Goal: Transaction & Acquisition: Purchase product/service

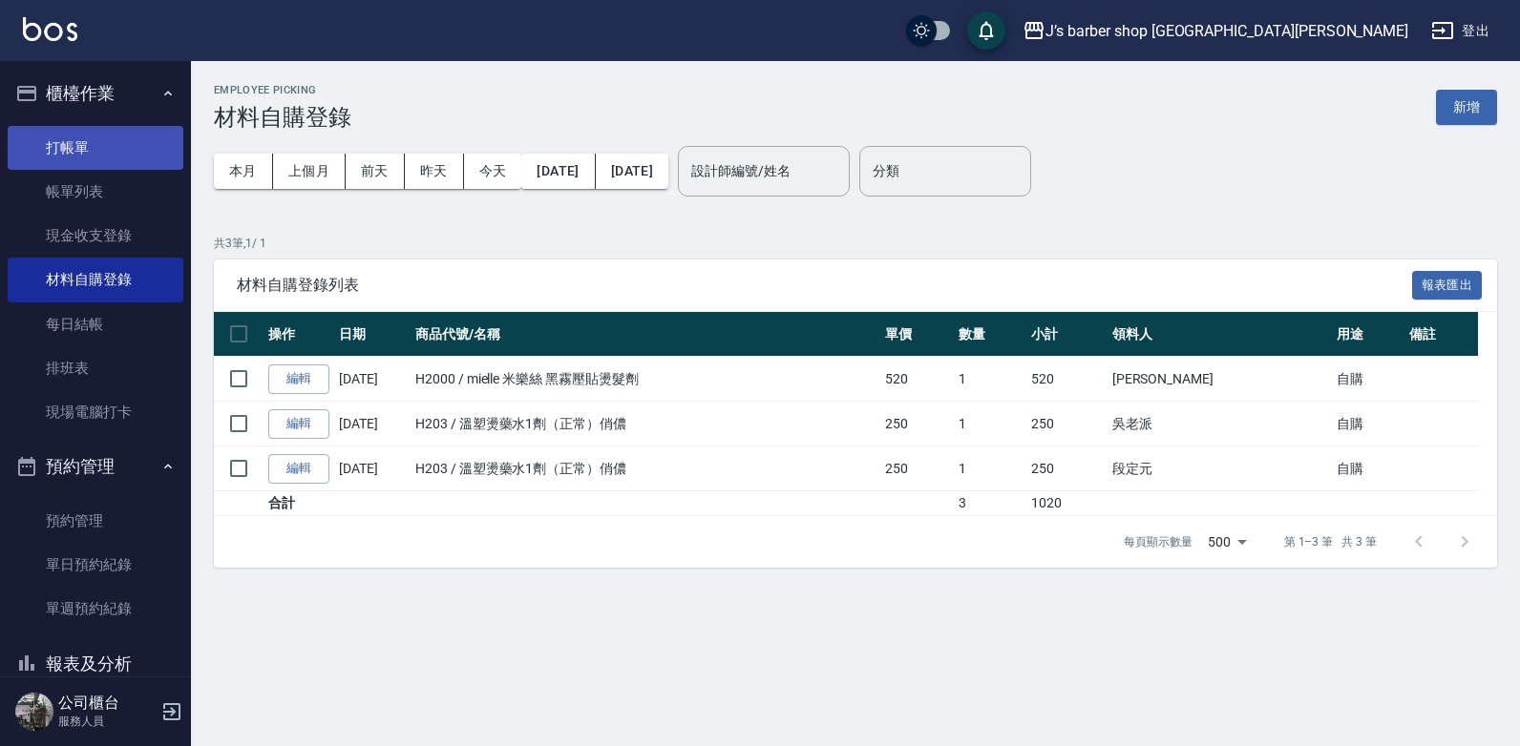
click at [48, 134] on link "打帳單" at bounding box center [96, 148] width 176 height 44
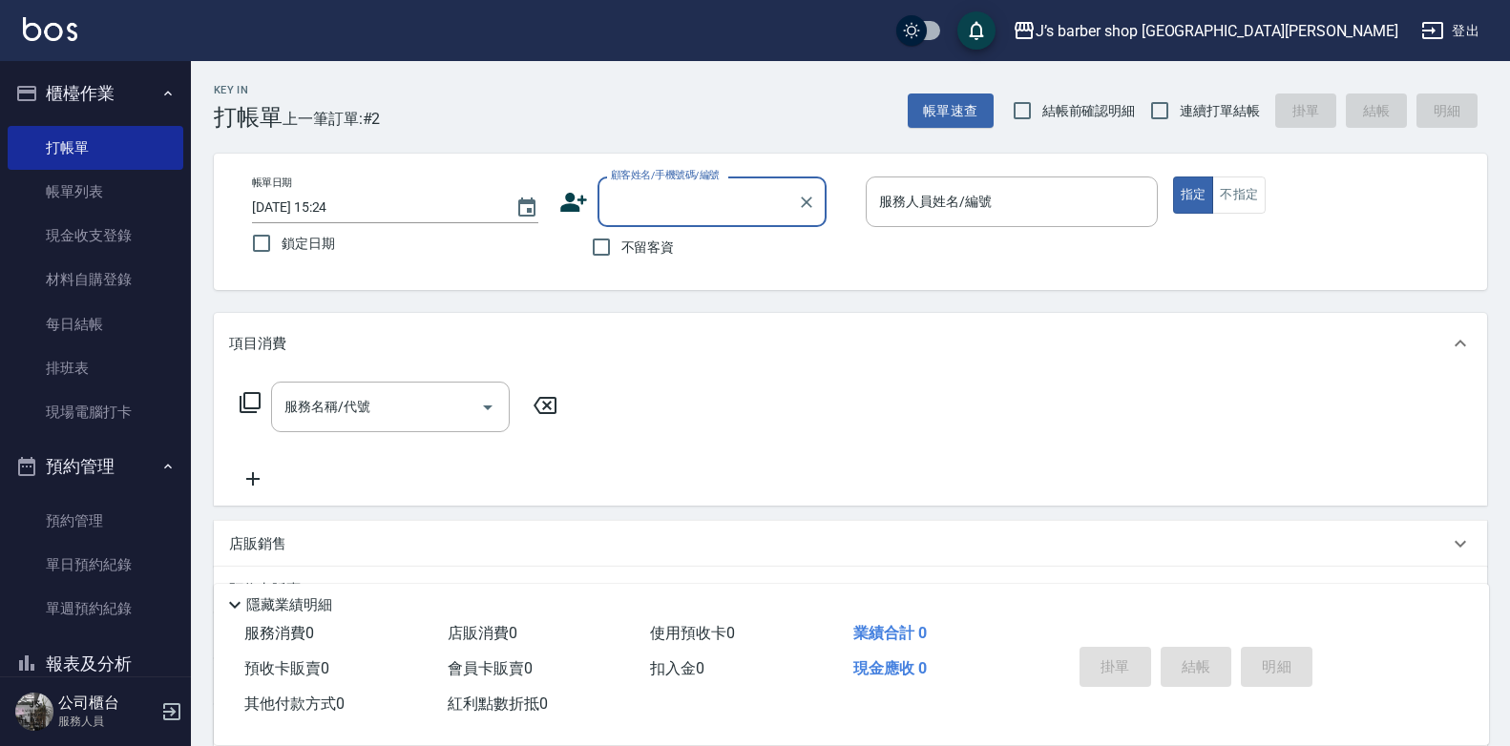
click at [687, 191] on input "顧客姓名/手機號碼/編號" at bounding box center [697, 201] width 183 height 33
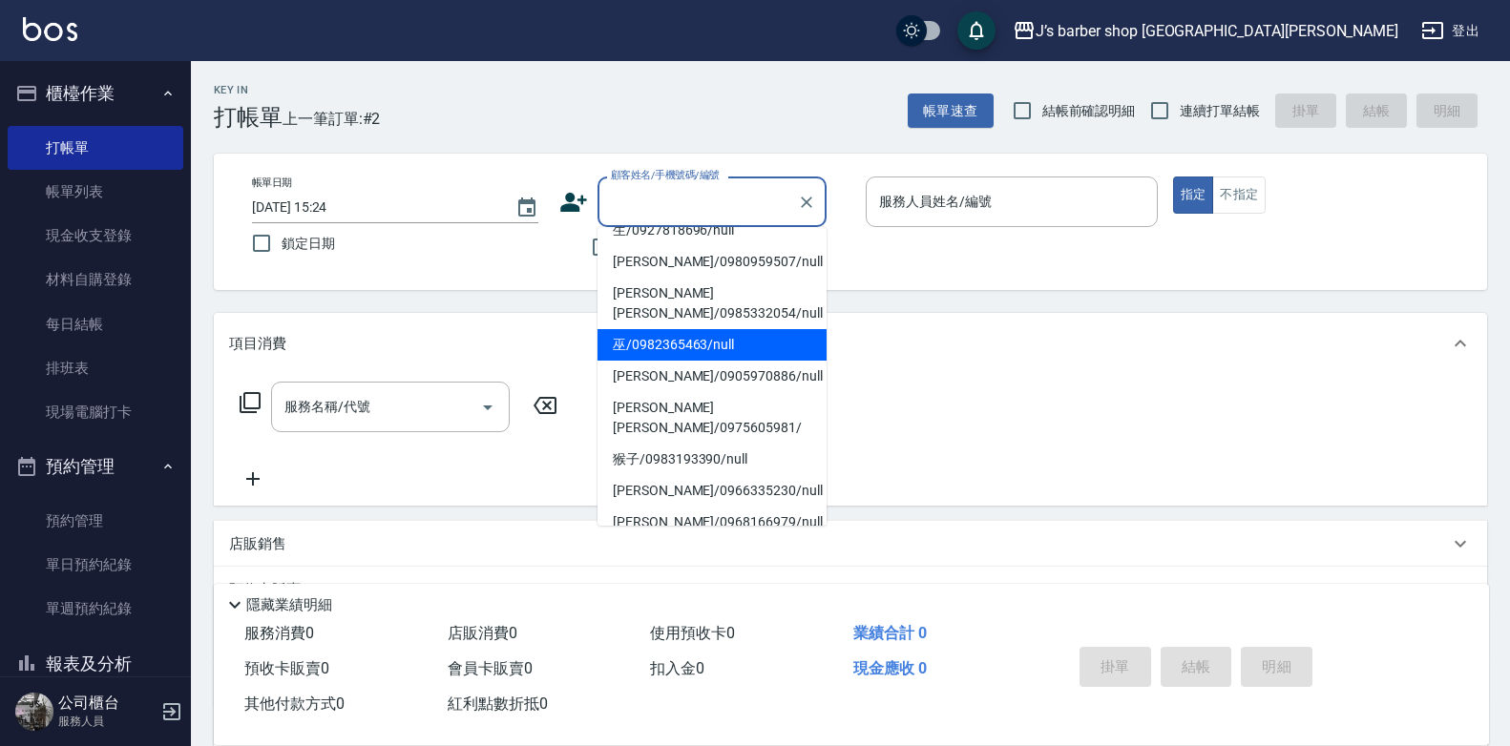
scroll to position [346, 0]
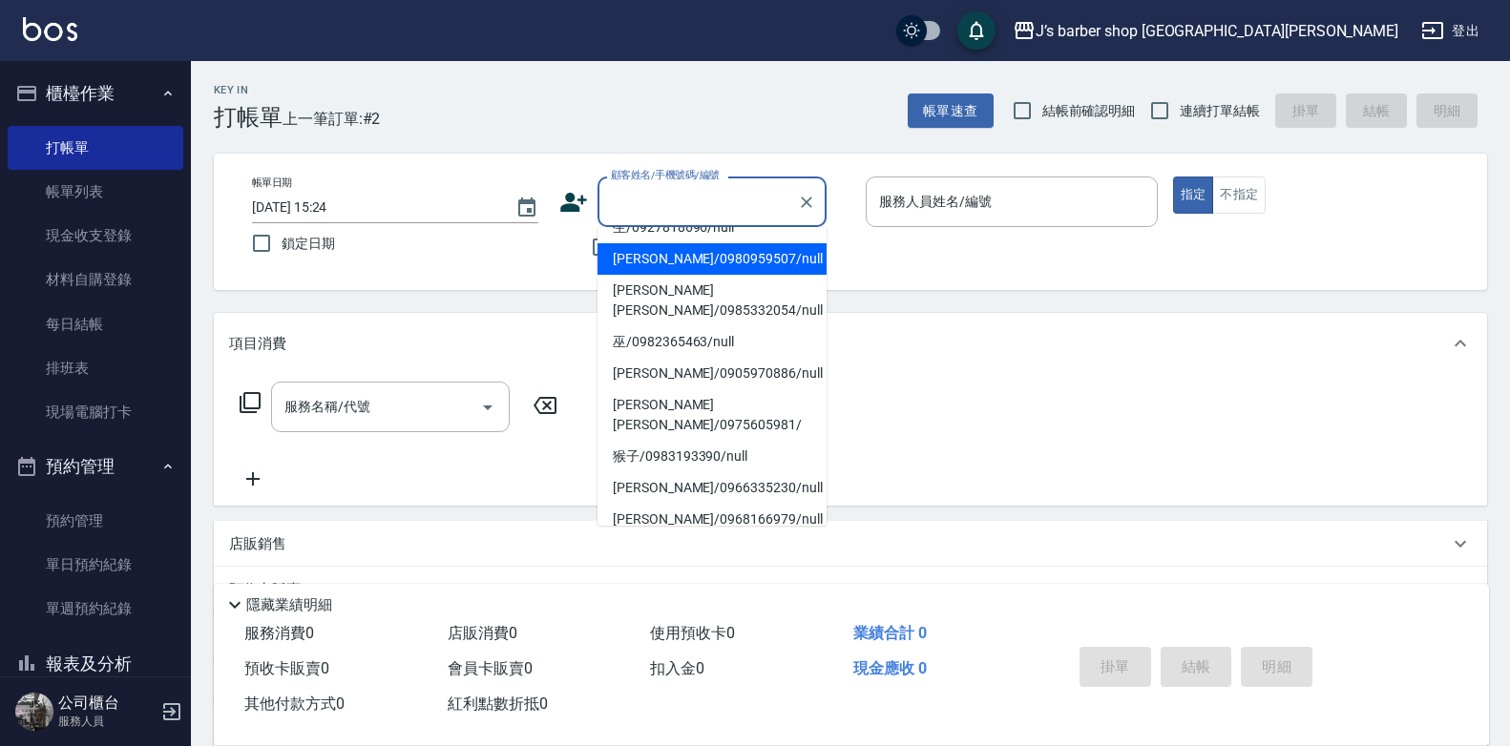
click at [733, 226] on body "J’s barber shop 台中大隆 登出 櫃檯作業 打帳單 帳單列表 現金收支登錄 材料自購登錄 每日結帳 排班表 現場電腦打卡 預約管理 預約管理 單…" at bounding box center [755, 466] width 1510 height 933
click at [730, 217] on input "顧客姓名/手機號碼/編號" at bounding box center [697, 201] width 183 height 33
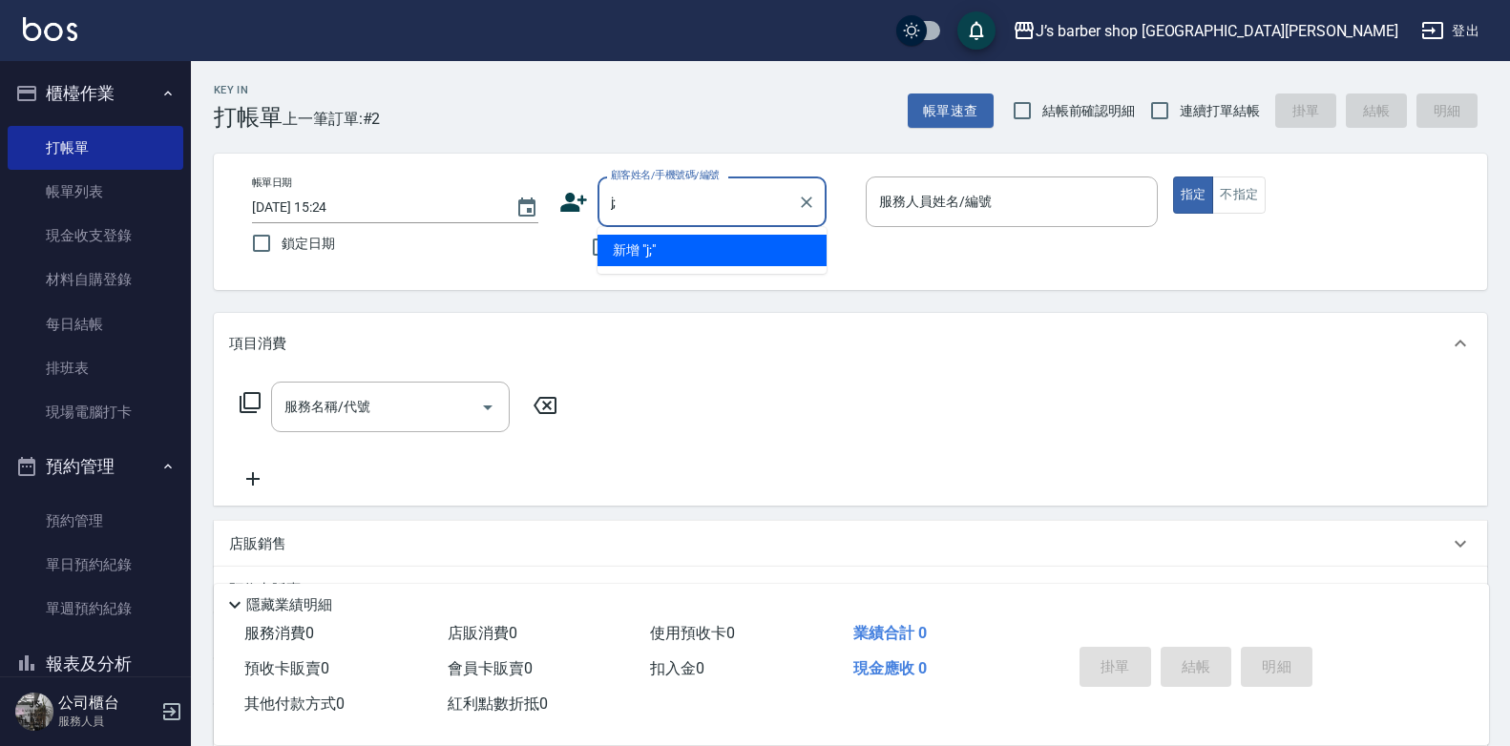
type input "j"
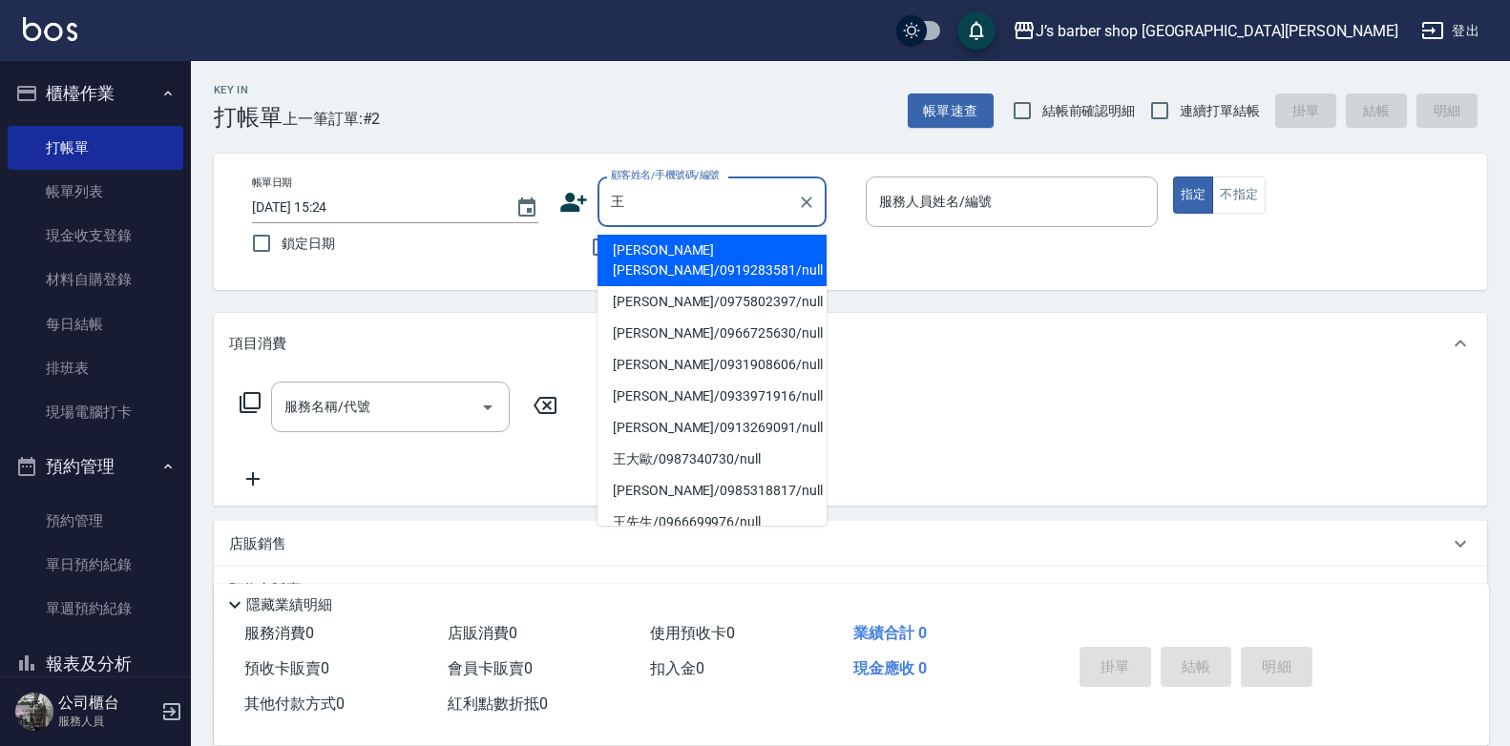
click at [714, 286] on li "[PERSON_NAME]/0975802397/null" at bounding box center [712, 301] width 229 height 31
type input "[PERSON_NAME]/0975802397/null"
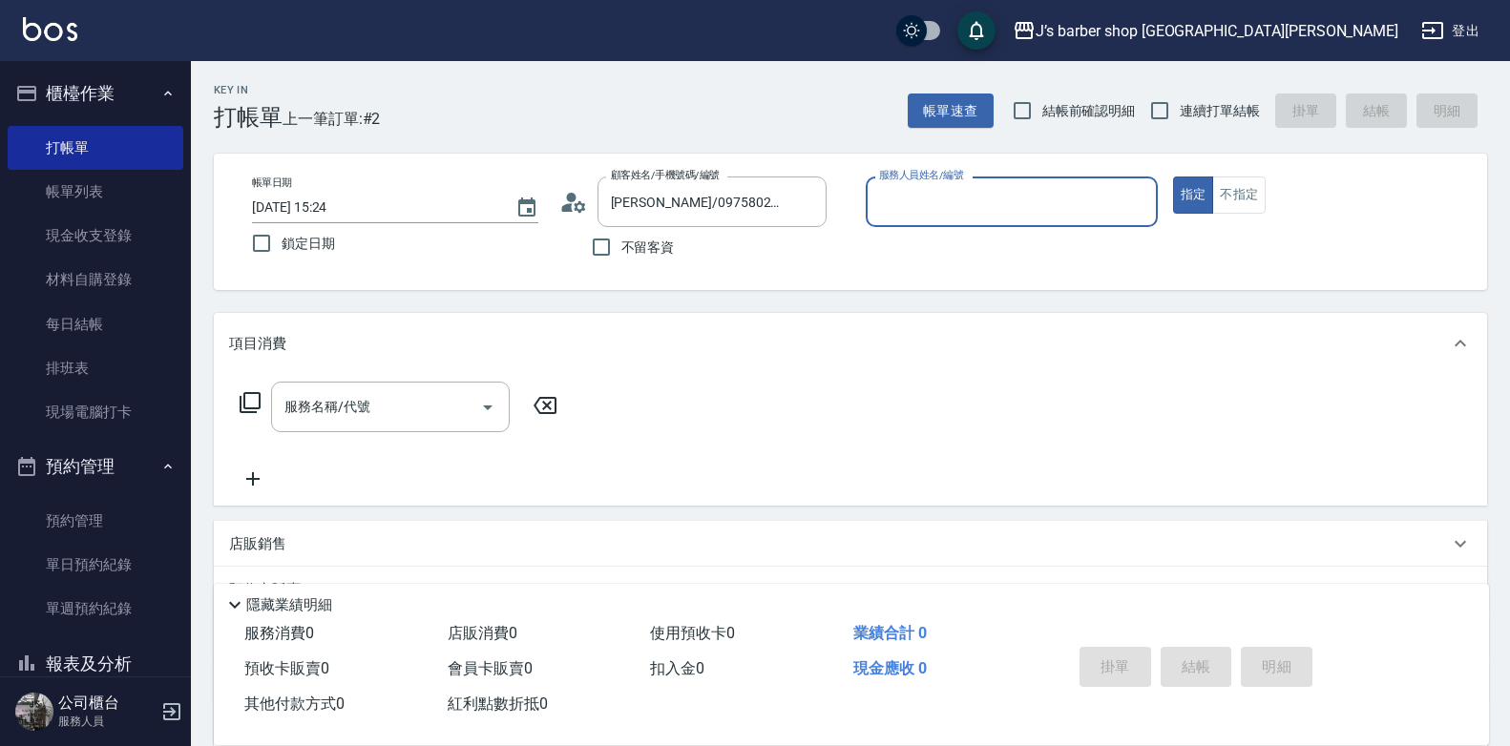
click at [946, 216] on input "服務人員姓名/編號" at bounding box center [1011, 201] width 275 height 33
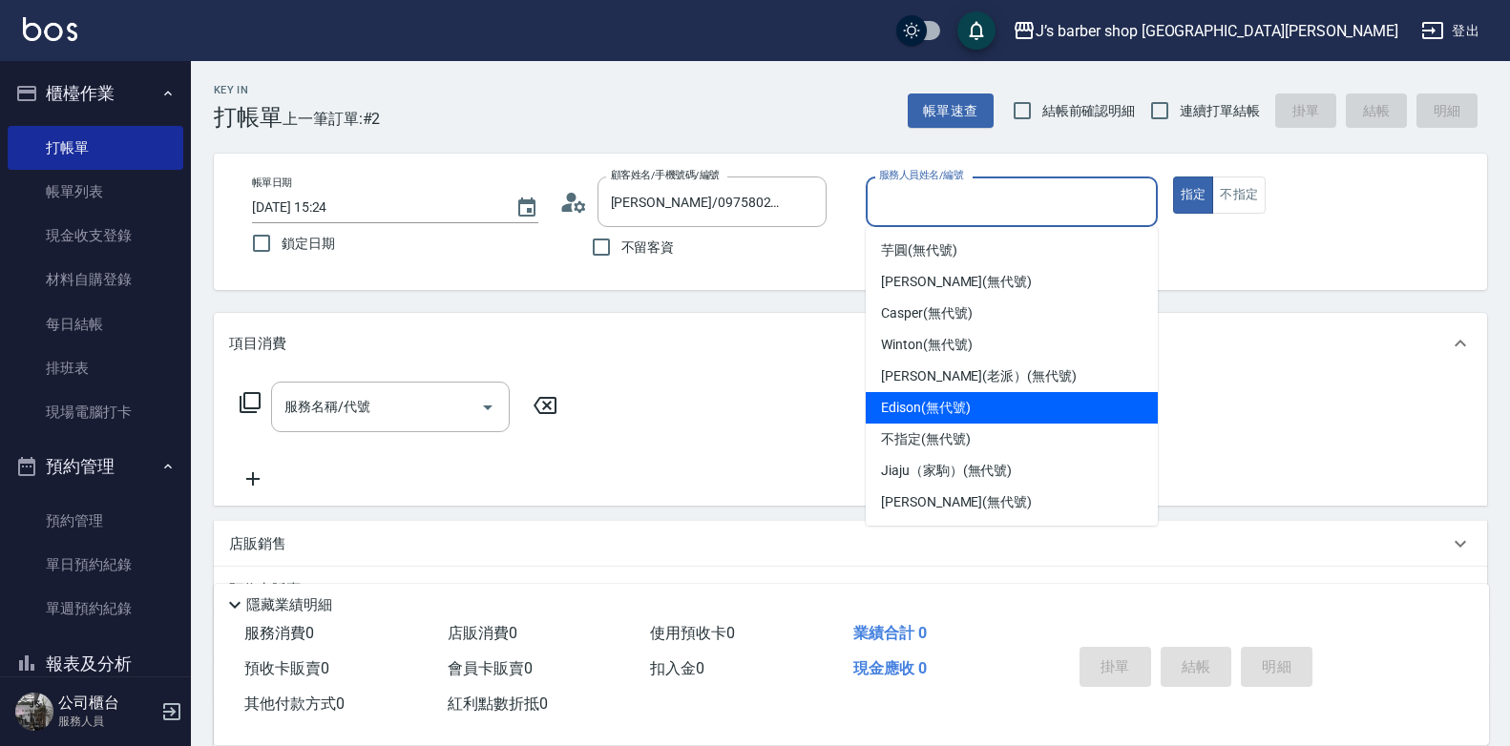
click at [933, 399] on span "Edison (無代號)" at bounding box center [925, 408] width 89 height 20
type input "Edison(無代號)"
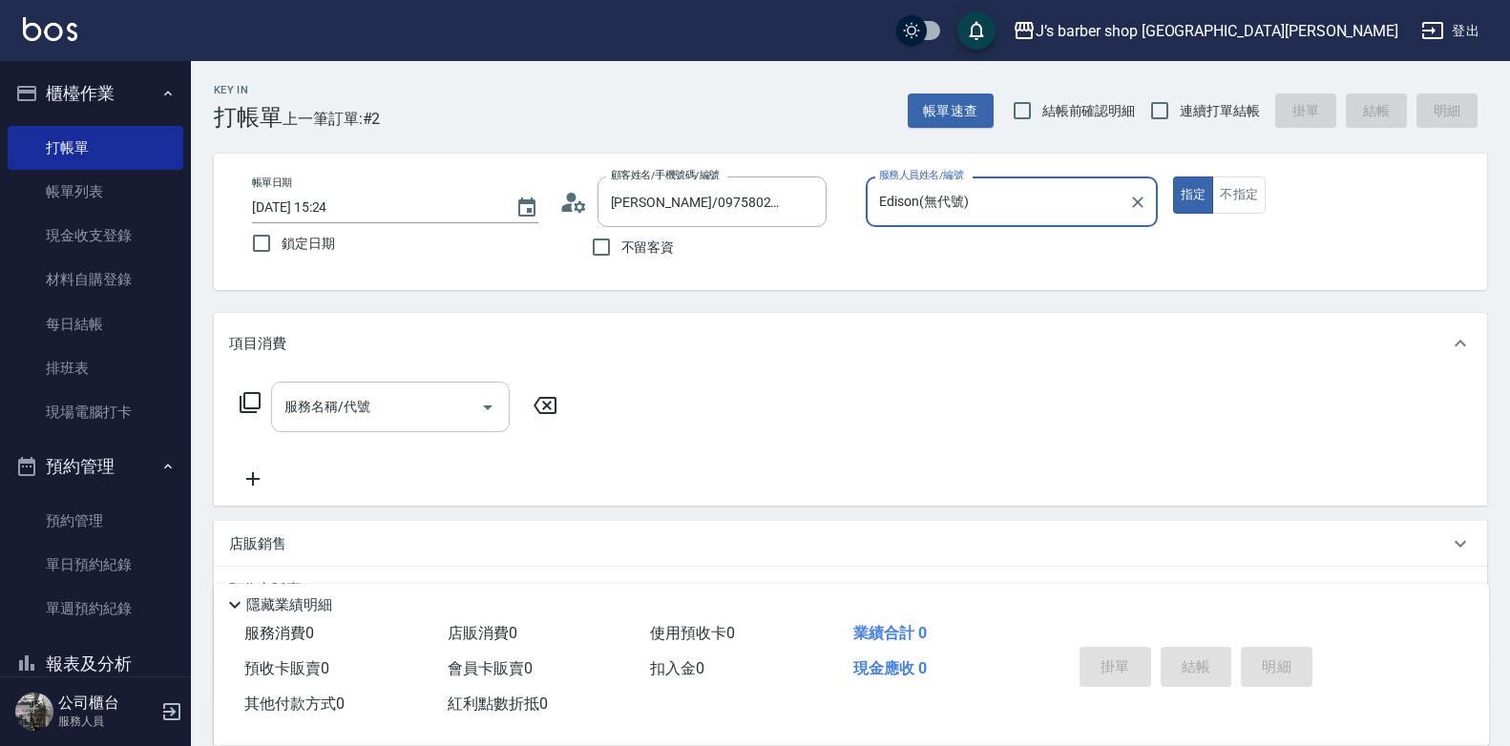
click at [486, 406] on icon "Open" at bounding box center [488, 408] width 10 height 5
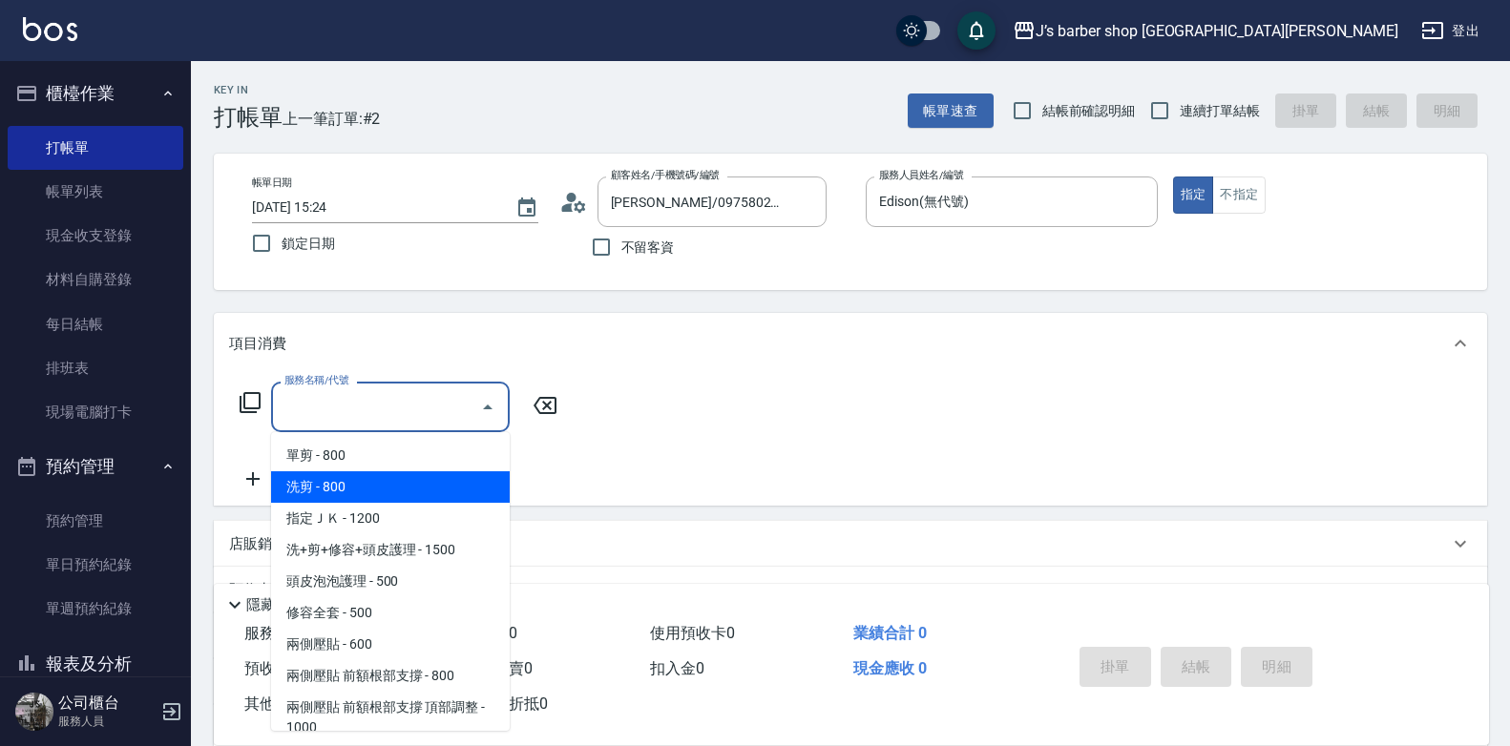
click at [409, 492] on span "洗剪 - 800" at bounding box center [390, 487] width 239 height 31
type input "洗剪(101)"
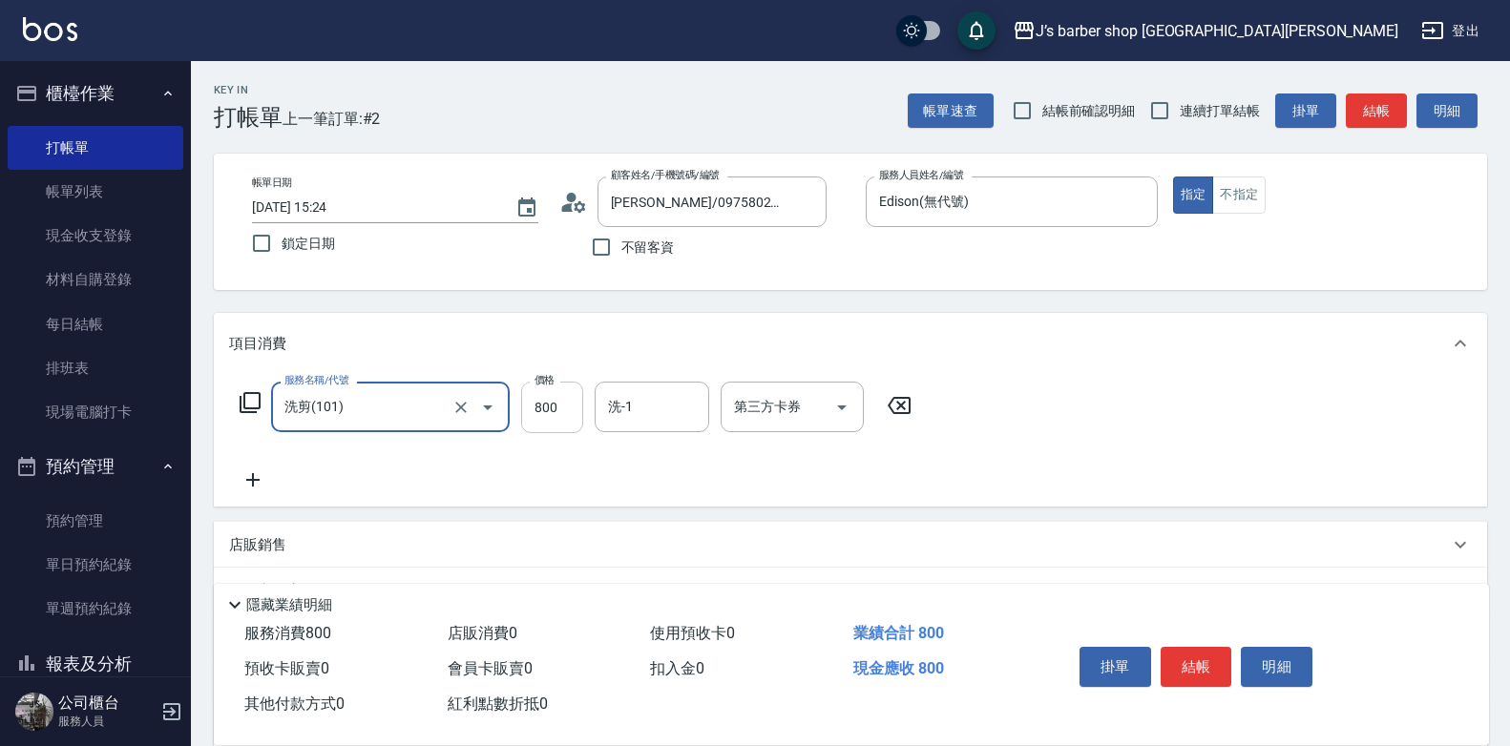
click at [536, 422] on input "800" at bounding box center [552, 408] width 62 height 52
type input "600"
click at [1097, 422] on div "服務名稱/代號 洗剪(101) 服務名稱/代號 價格 600 價格 洗-1 洗-1 第三方卡券 第三方卡券" at bounding box center [850, 440] width 1273 height 133
click at [1176, 658] on button "結帳" at bounding box center [1197, 667] width 72 height 40
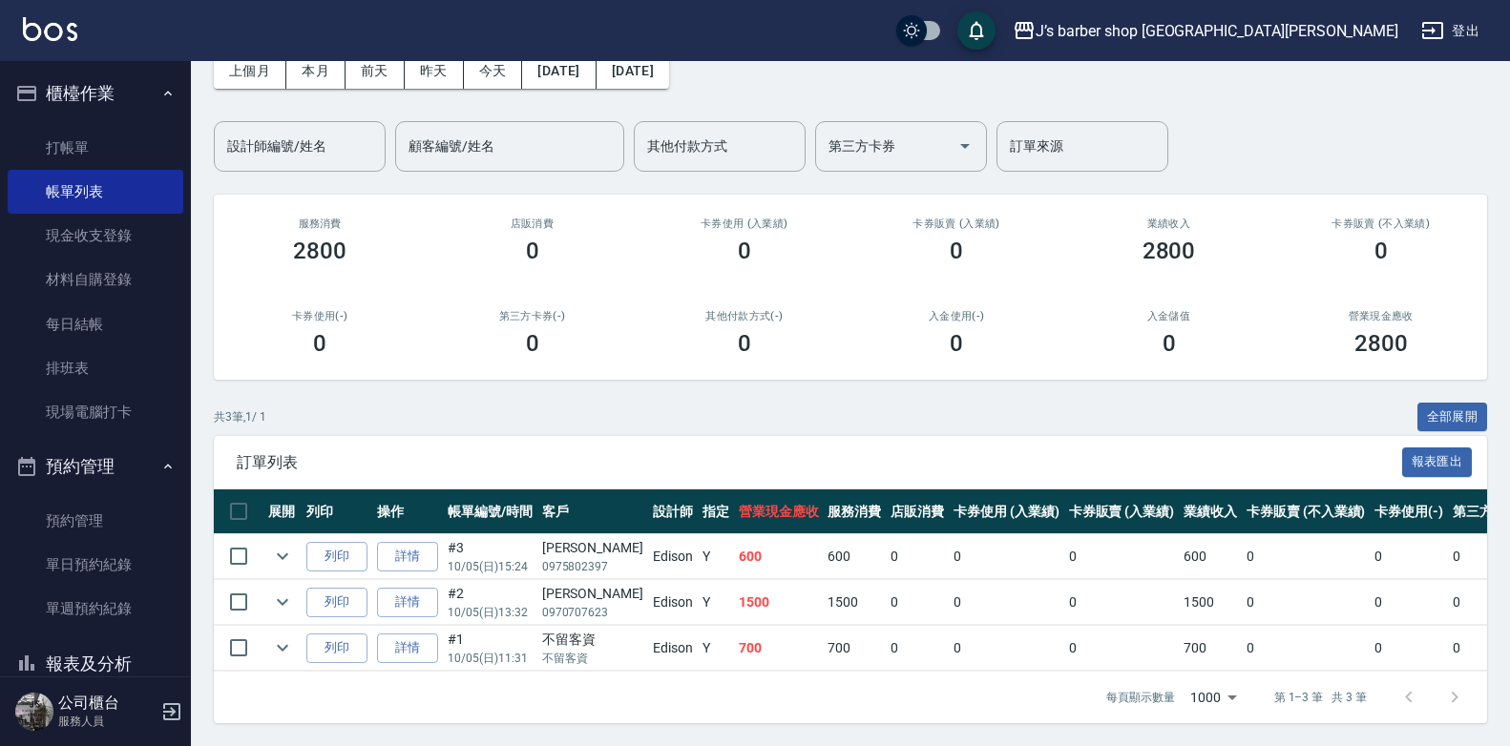
scroll to position [19, 0]
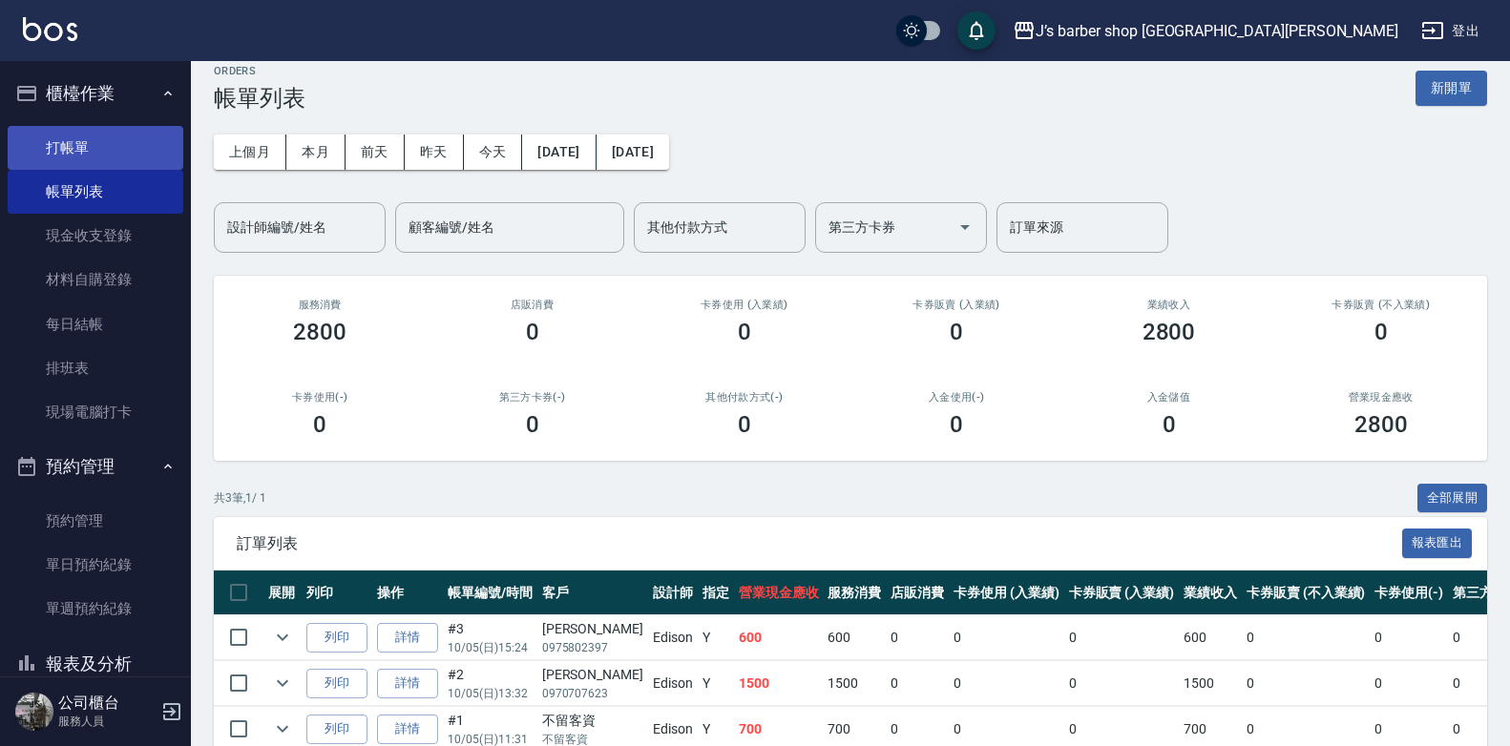
click at [115, 148] on link "打帳單" at bounding box center [96, 148] width 176 height 44
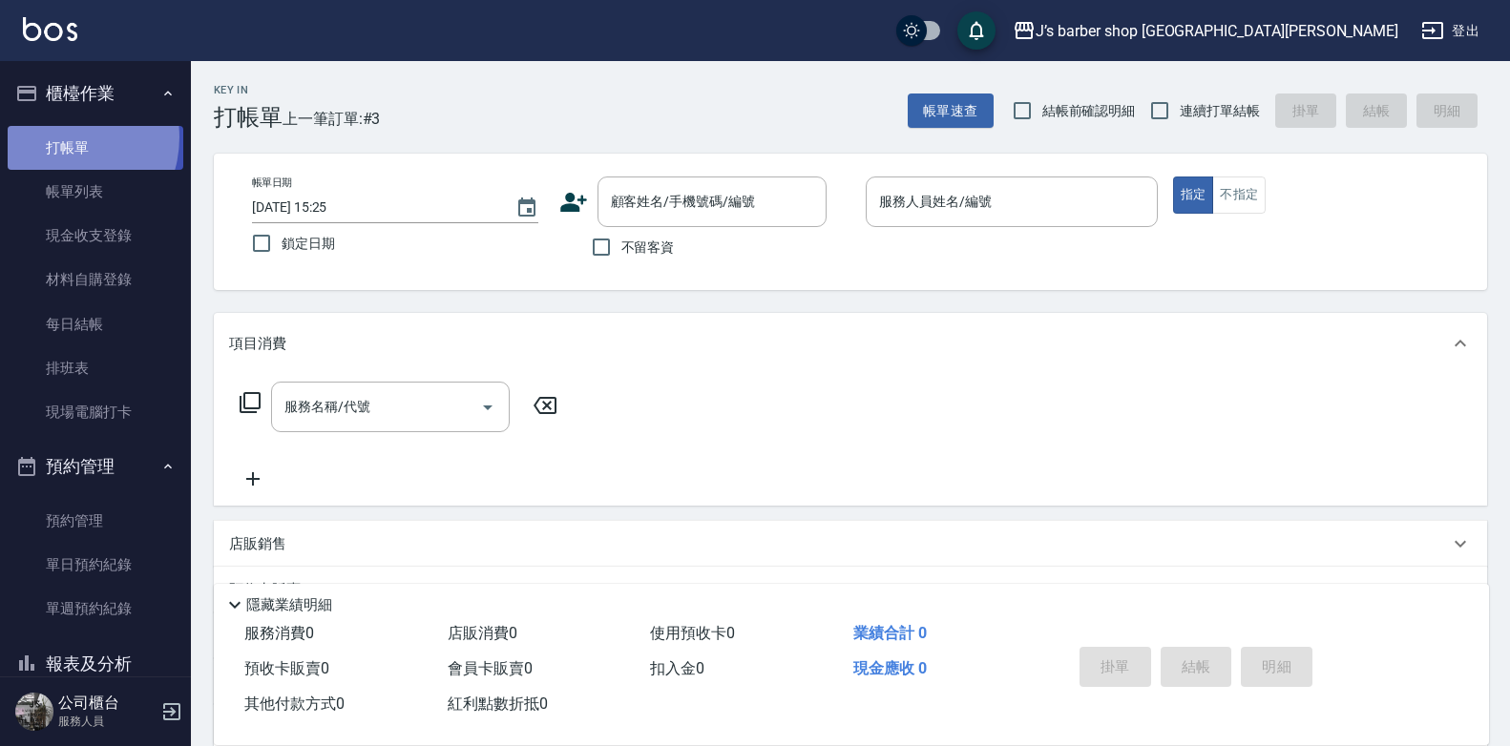
click at [60, 136] on link "打帳單" at bounding box center [96, 148] width 176 height 44
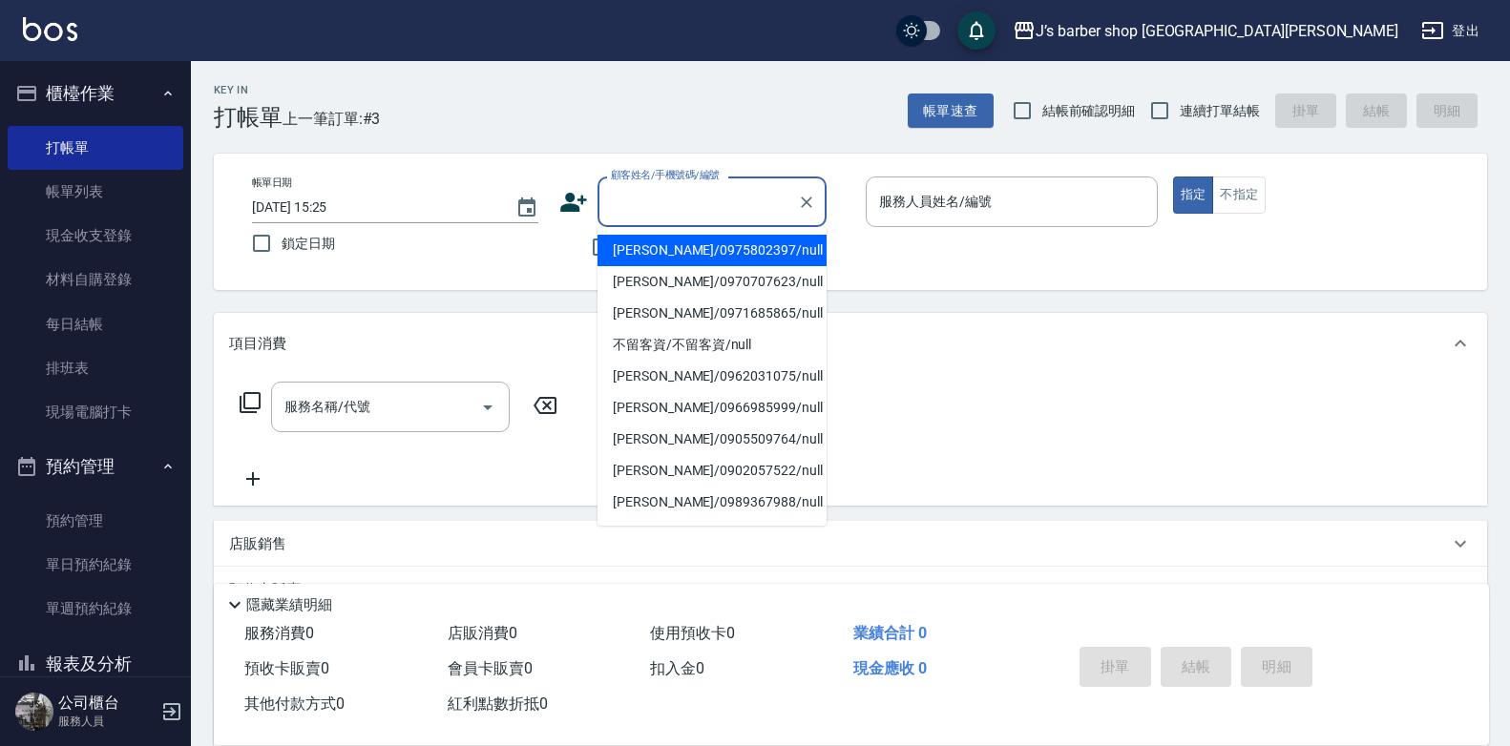
click at [743, 185] on input "顧客姓名/手機號碼/編號" at bounding box center [697, 201] width 183 height 33
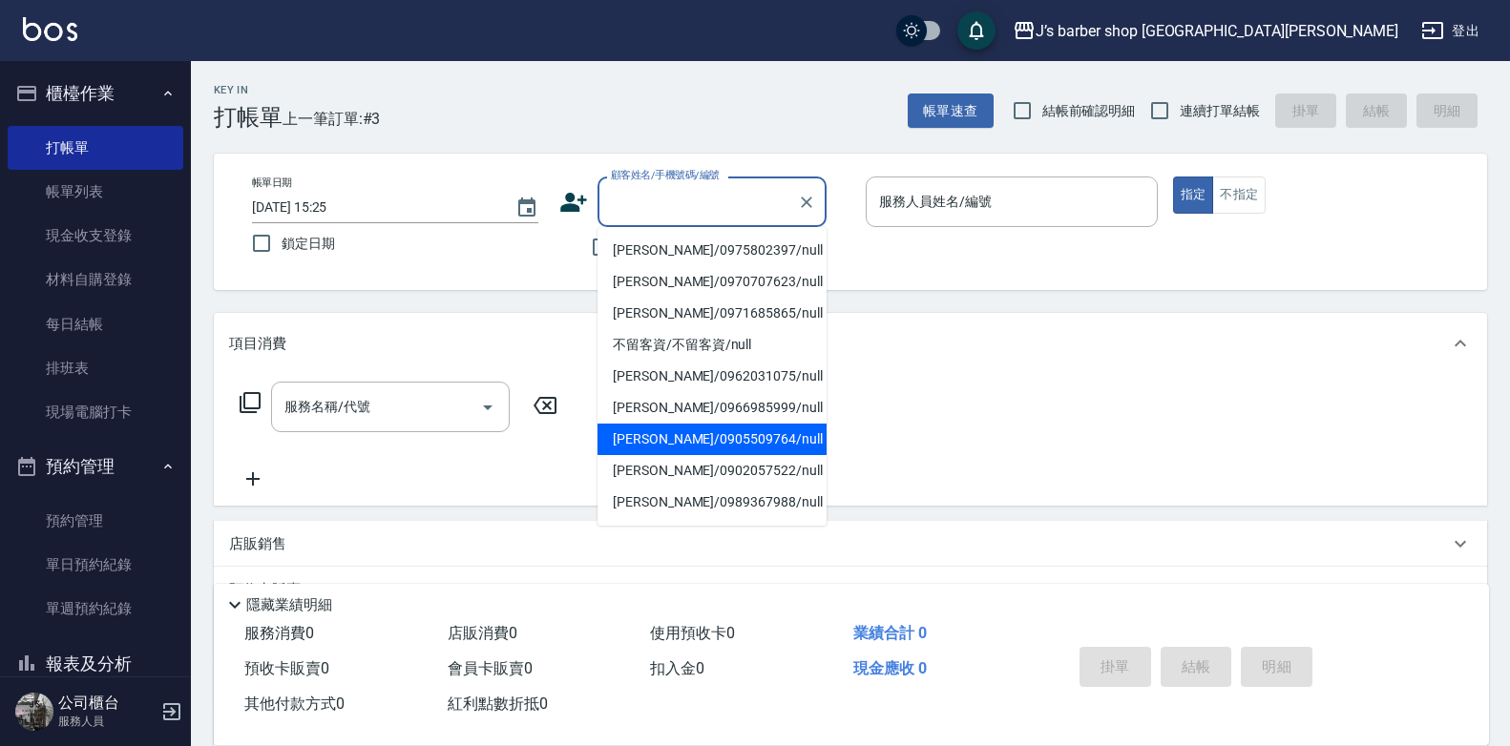
click at [639, 447] on li "[PERSON_NAME]/0905509764/null" at bounding box center [712, 439] width 229 height 31
type input "[PERSON_NAME]/0905509764/null"
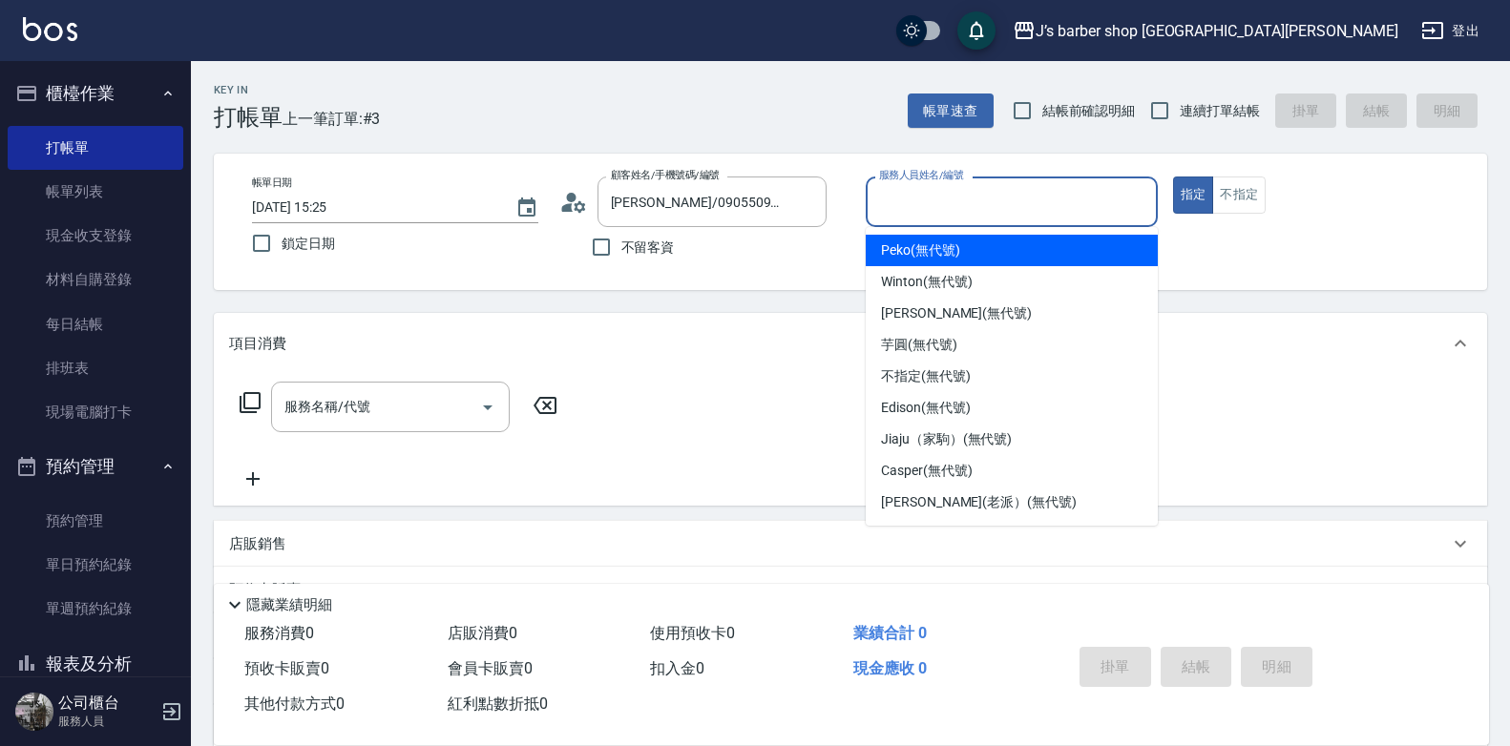
click at [949, 213] on input "服務人員姓名/編號" at bounding box center [1011, 201] width 275 height 33
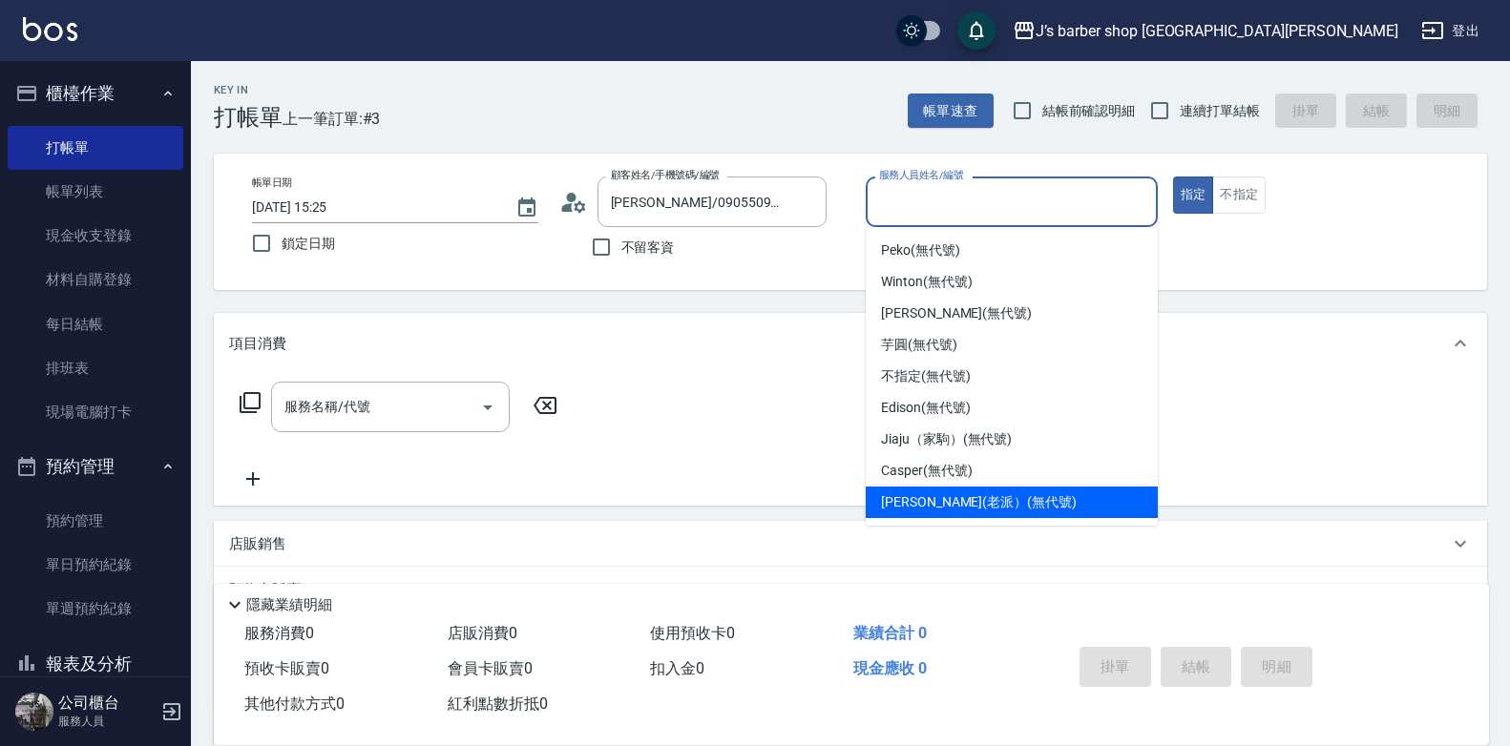
click at [1011, 510] on span "[PERSON_NAME](老派） (無代號)" at bounding box center [979, 503] width 196 height 20
type input "[PERSON_NAME](老派）(無代號)"
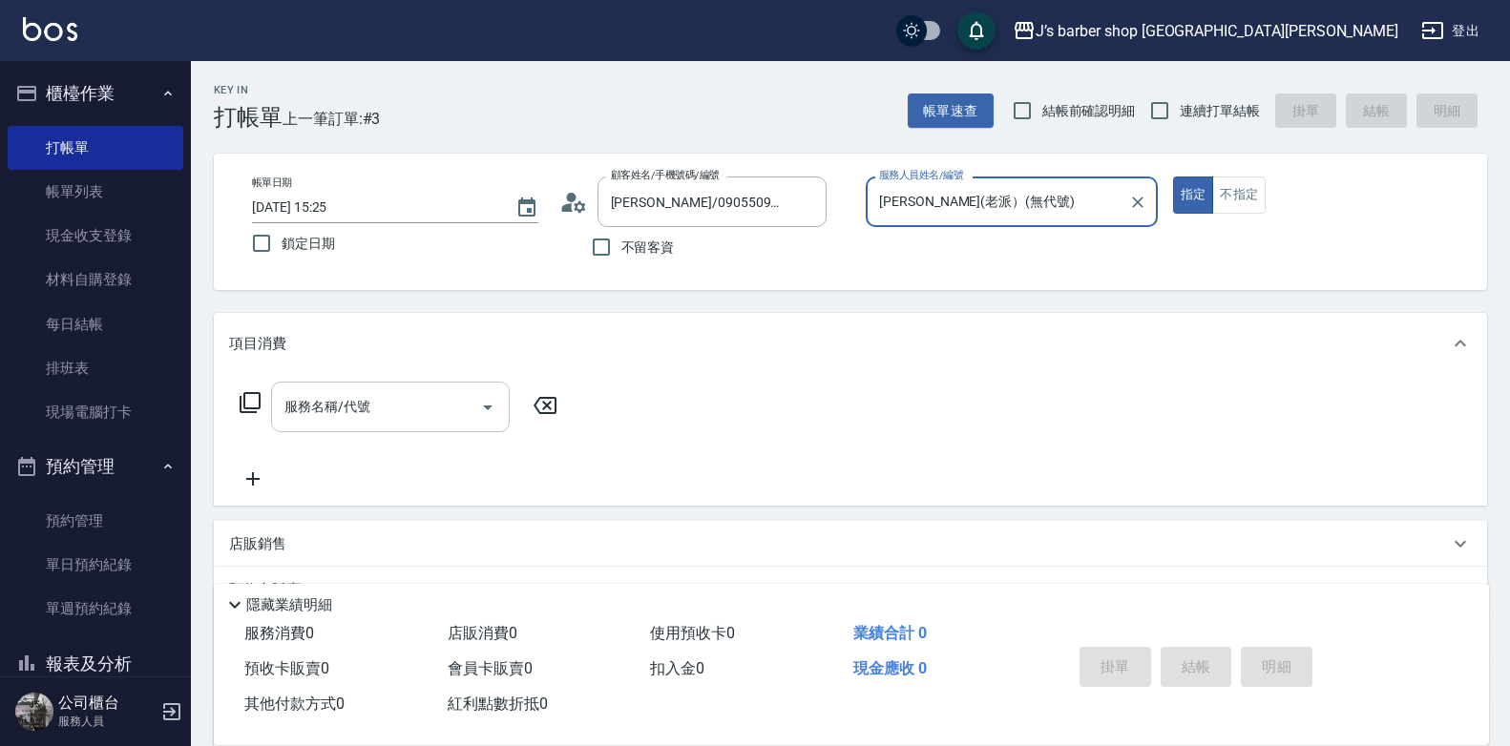
click at [379, 426] on div "服務名稱/代號" at bounding box center [390, 407] width 239 height 51
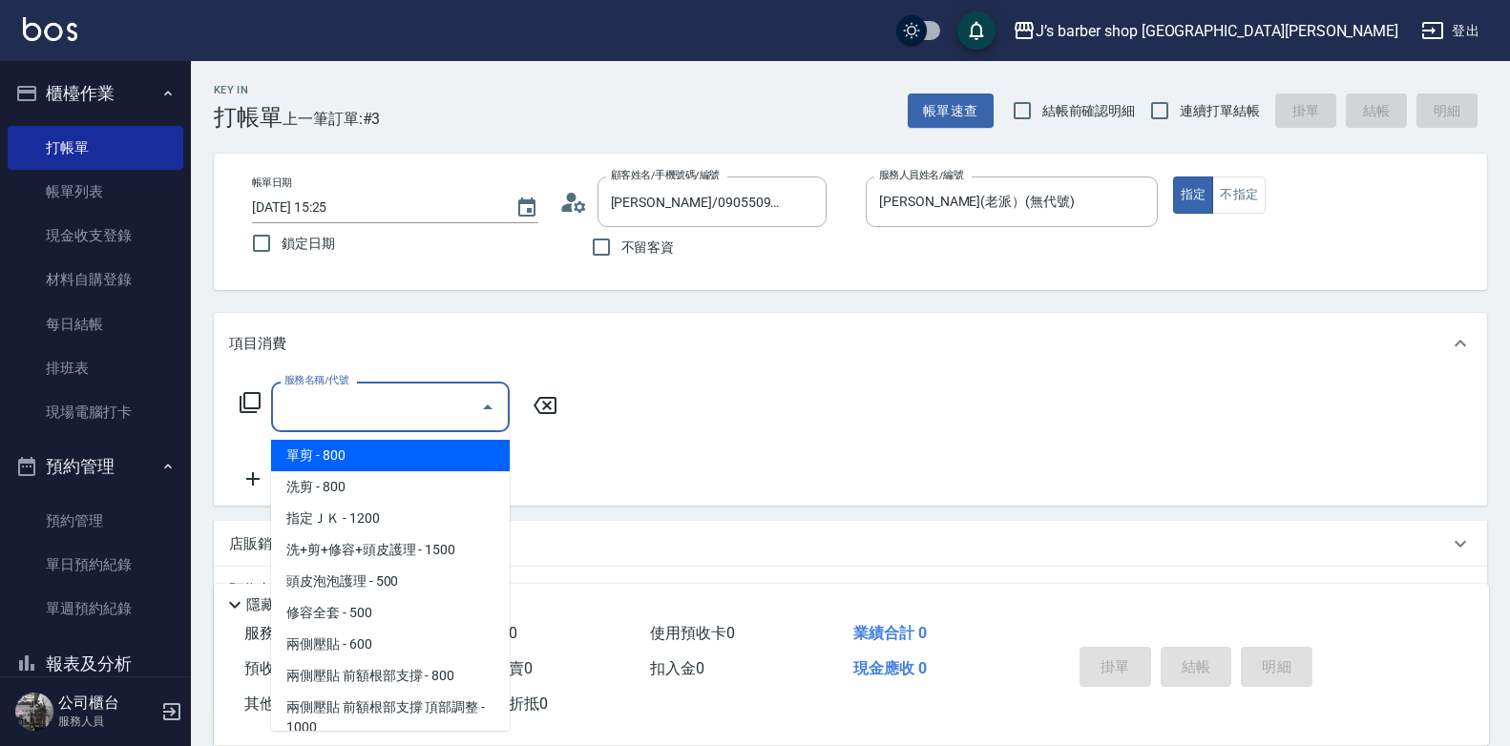
click at [352, 464] on span "單剪 - 800" at bounding box center [390, 455] width 239 height 31
type input "單剪(100)"
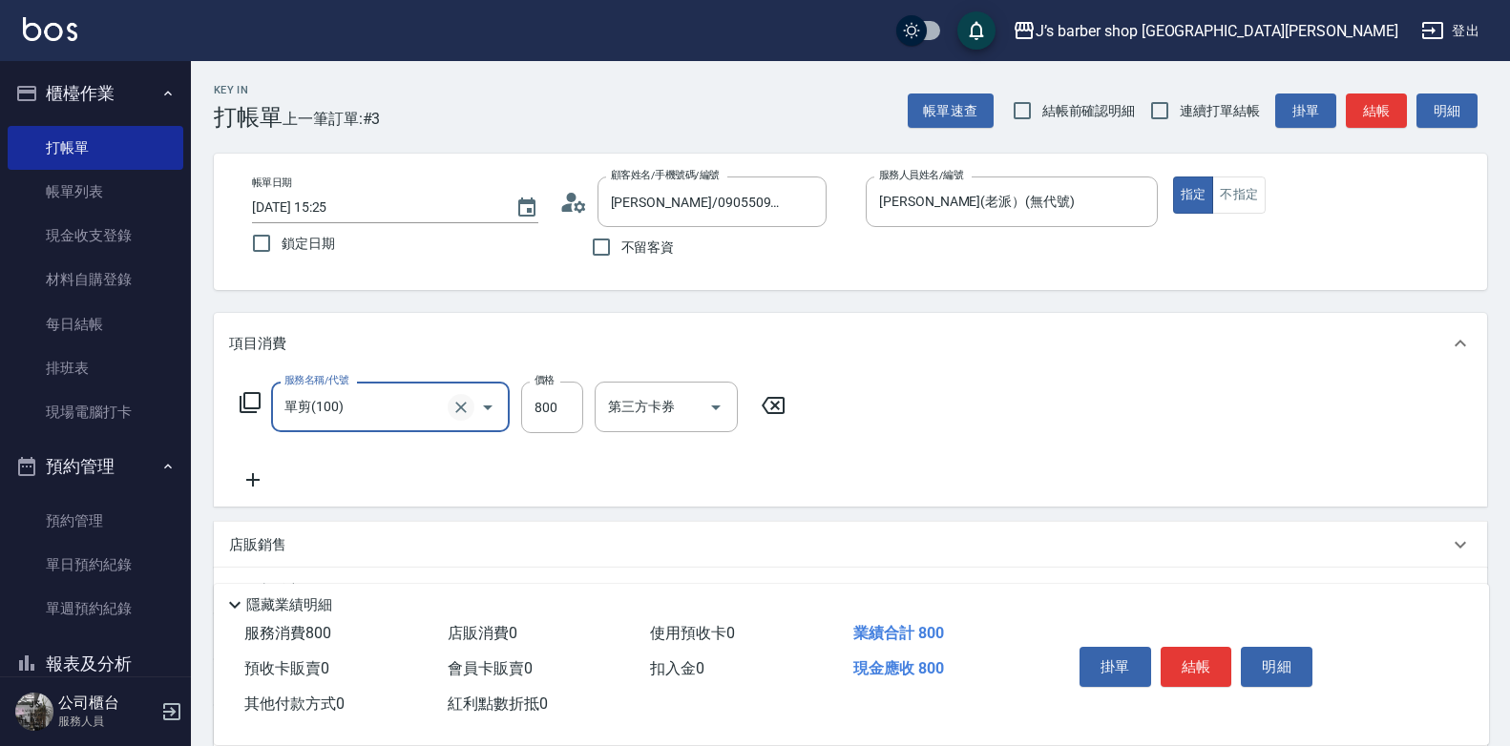
click at [455, 410] on icon "Clear" at bounding box center [460, 407] width 19 height 19
click at [416, 412] on input "服務名稱/代號" at bounding box center [364, 406] width 168 height 33
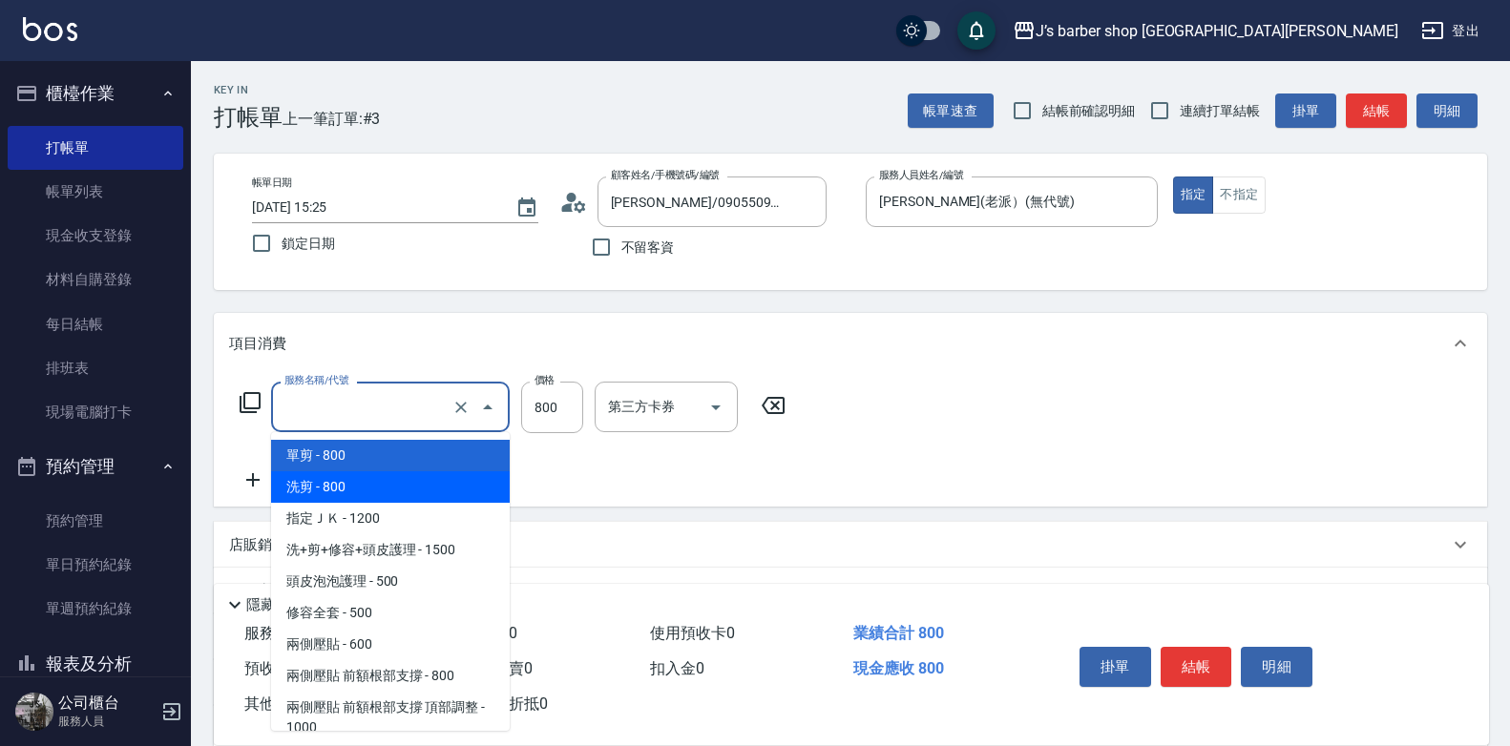
click at [339, 481] on span "洗剪 - 800" at bounding box center [390, 487] width 239 height 31
type input "洗剪(101)"
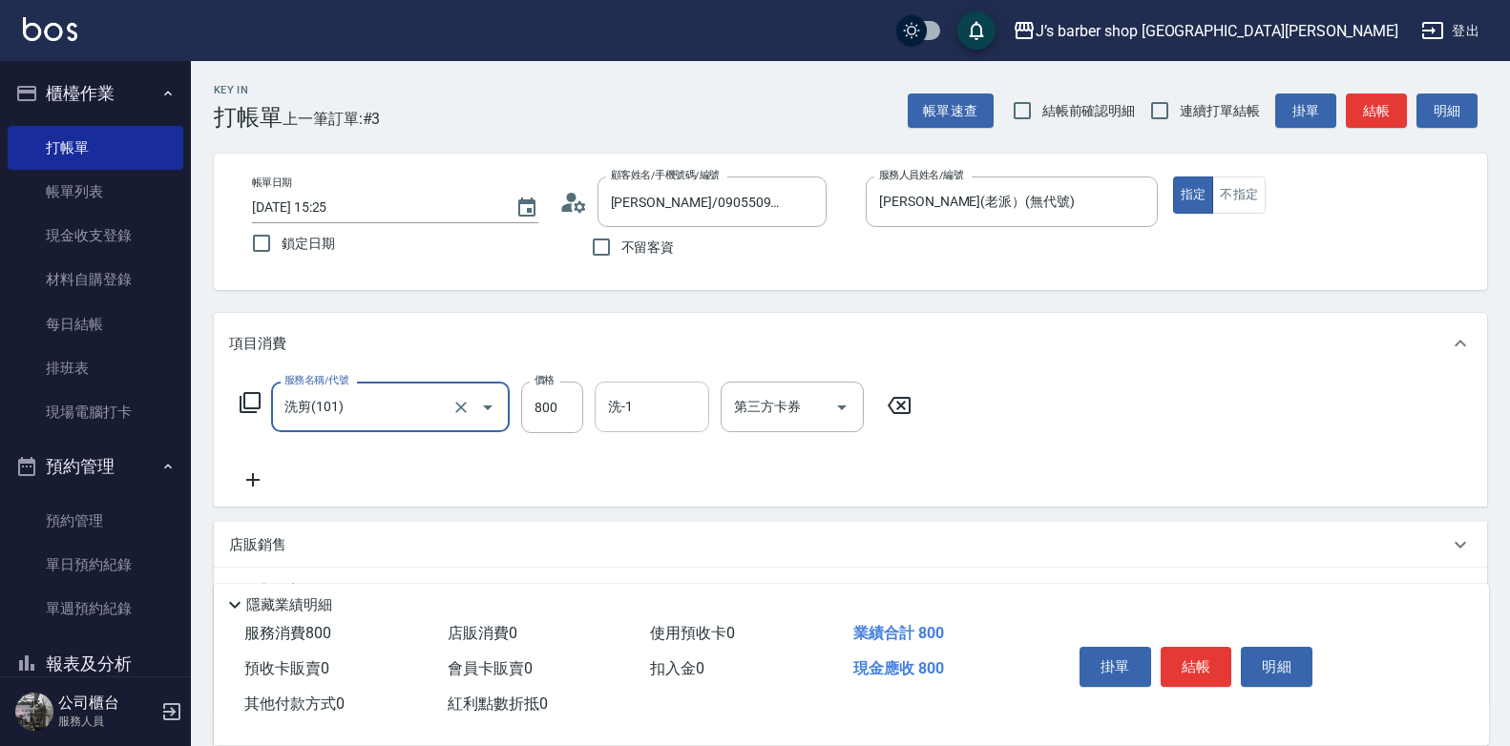
drag, startPoint x: 688, startPoint y: 422, endPoint x: 679, endPoint y: 423, distance: 9.6
click at [684, 422] on input "洗-1" at bounding box center [651, 406] width 97 height 33
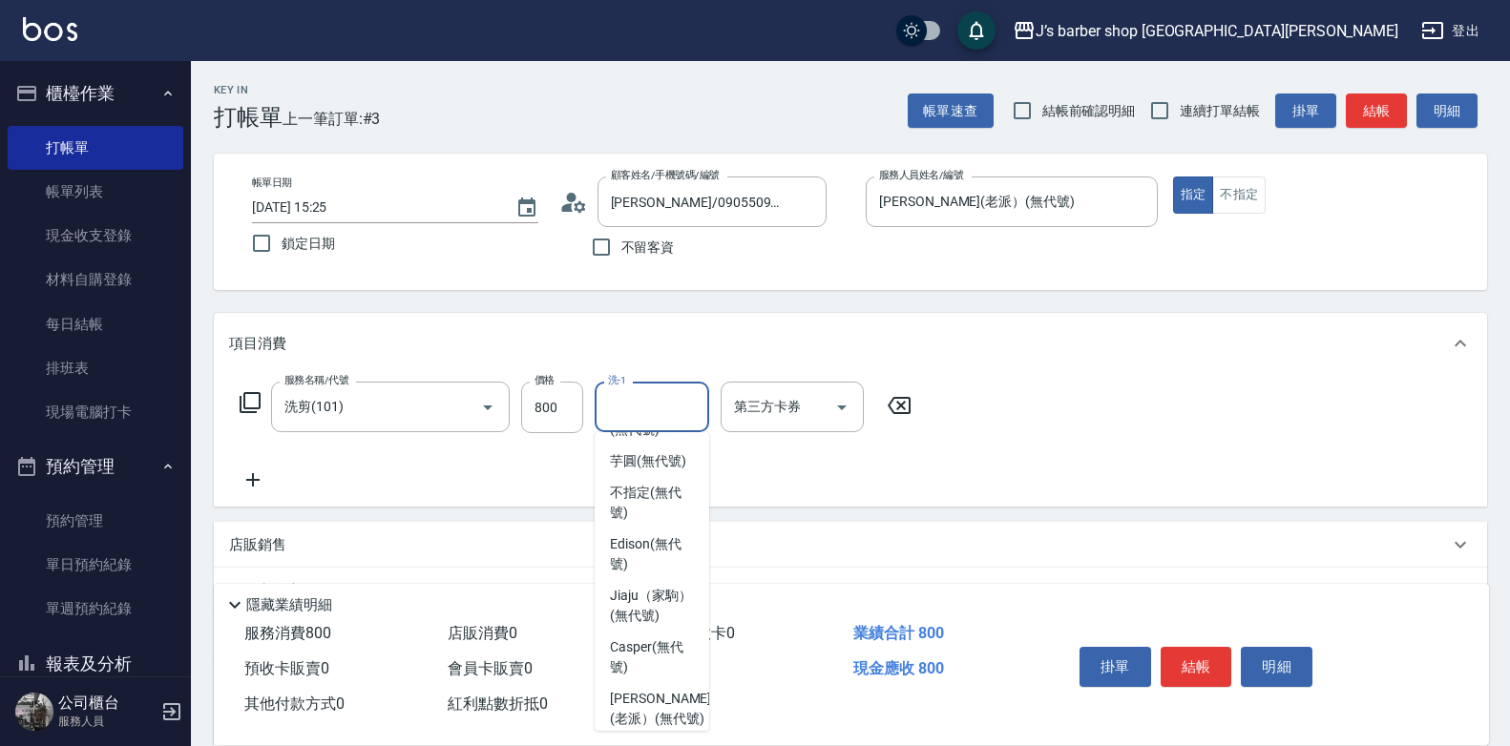
scroll to position [272, 0]
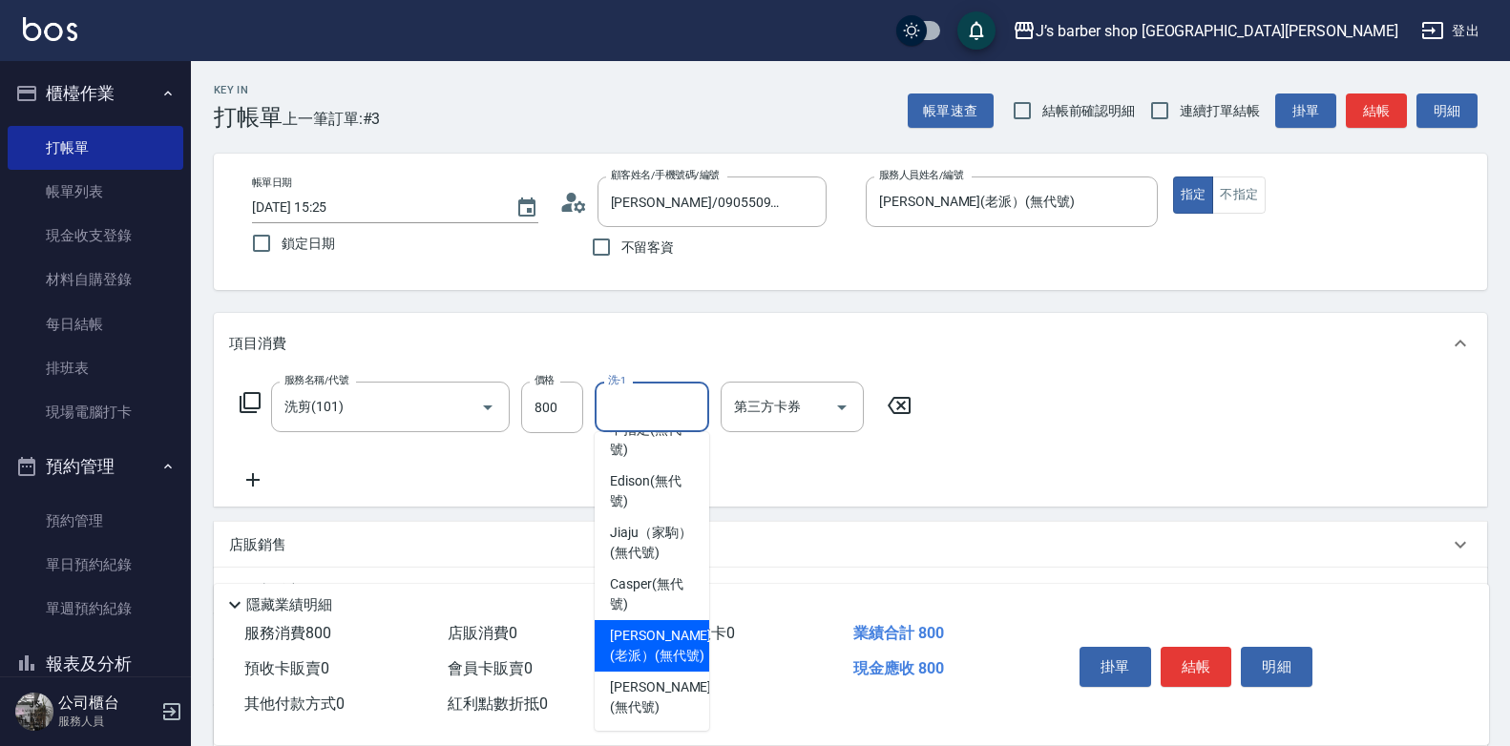
click at [653, 626] on span "[PERSON_NAME](老派） (無代號)" at bounding box center [660, 646] width 101 height 40
type input "[PERSON_NAME](老派）(無代號)"
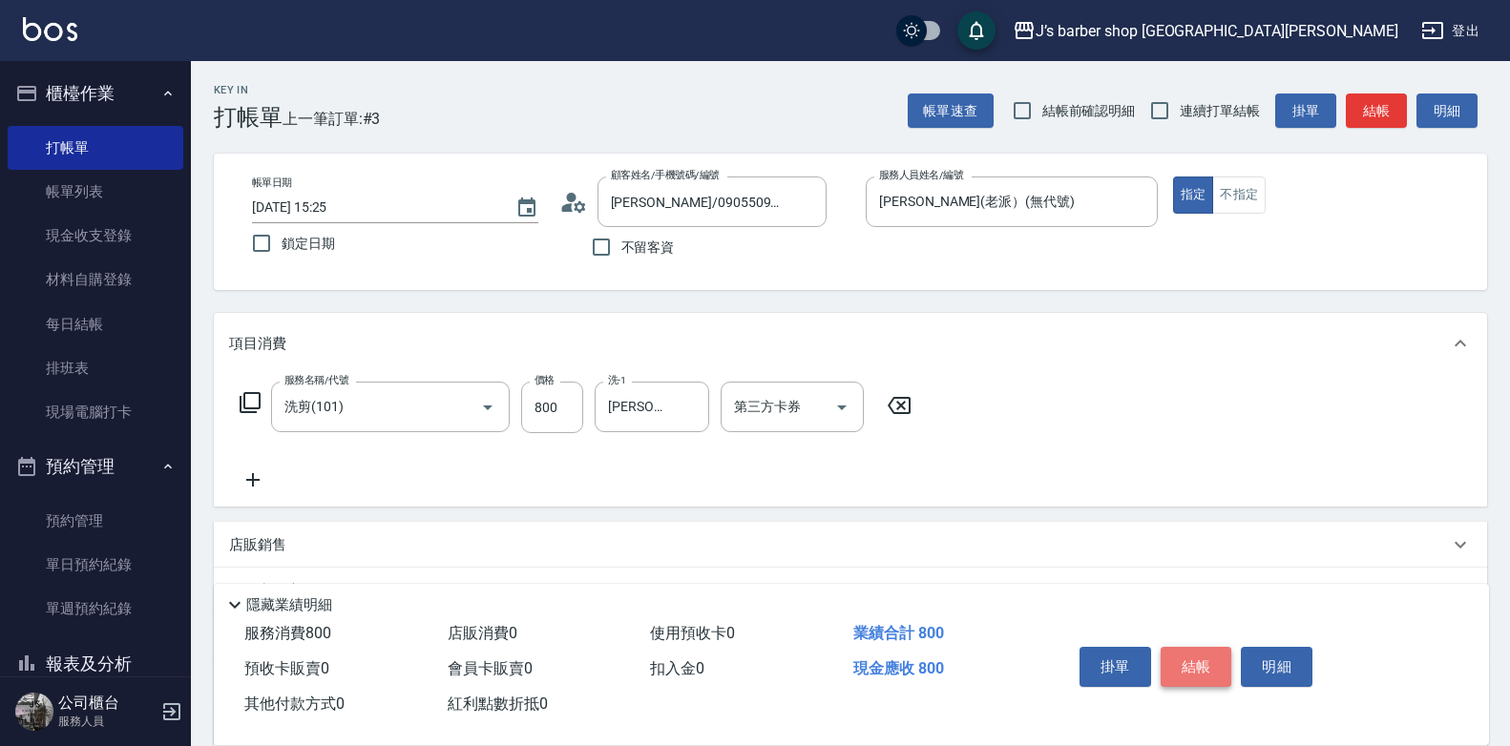
click at [1199, 649] on button "結帳" at bounding box center [1197, 667] width 72 height 40
